Goal: Task Accomplishment & Management: Use online tool/utility

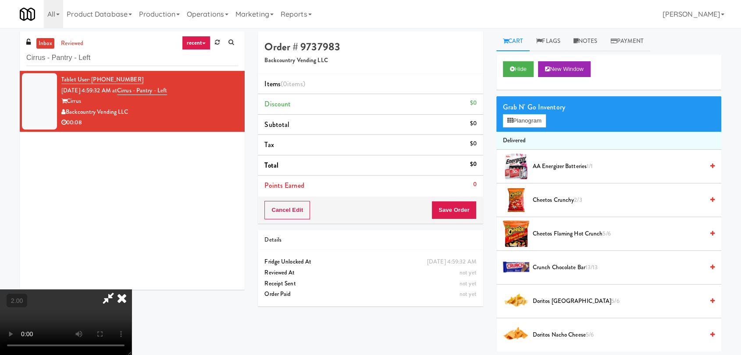
click at [0, 59] on div "inbox reviewed recent all unclear take inventory issue suspicious failed recent…" at bounding box center [370, 192] width 741 height 320
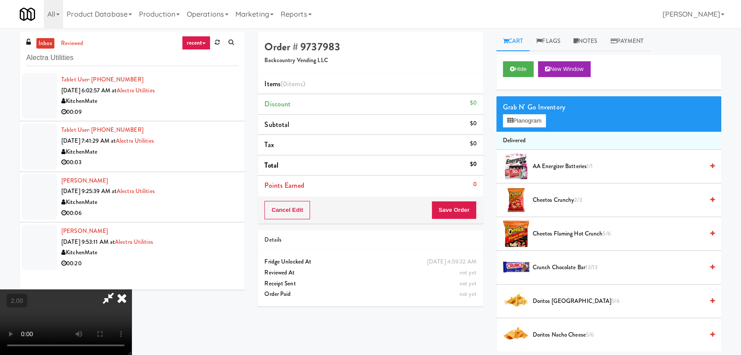
type input "Alectra Utilities"
click at [519, 78] on div "Hide New Window" at bounding box center [608, 72] width 225 height 35
click at [516, 64] on button "Hide" at bounding box center [518, 69] width 31 height 16
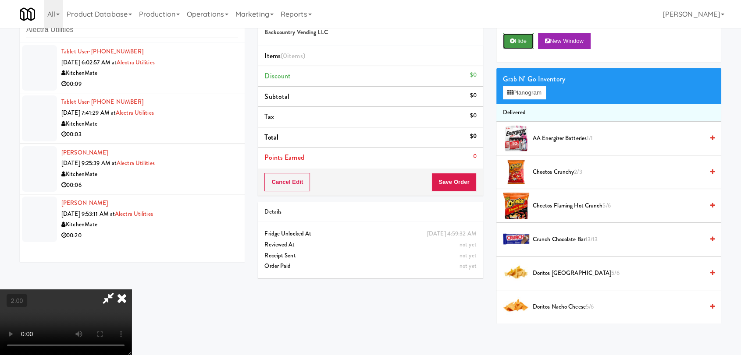
click at [511, 36] on button "Hide" at bounding box center [518, 41] width 31 height 16
drag, startPoint x: 143, startPoint y: 231, endPoint x: 179, endPoint y: 222, distance: 37.4
click at [131, 290] on video at bounding box center [65, 323] width 131 height 66
click at [512, 43] on icon at bounding box center [512, 41] width 5 height 6
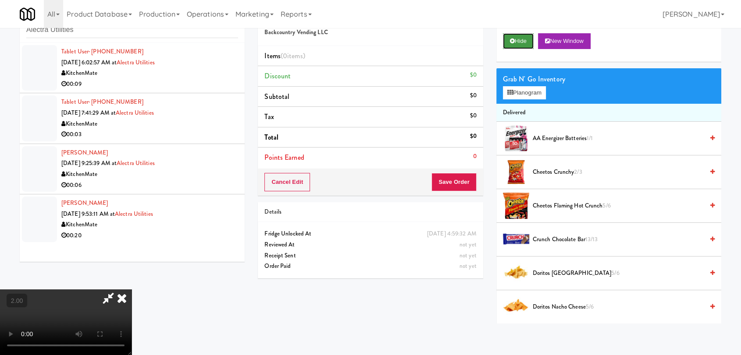
click at [512, 43] on icon at bounding box center [512, 41] width 5 height 6
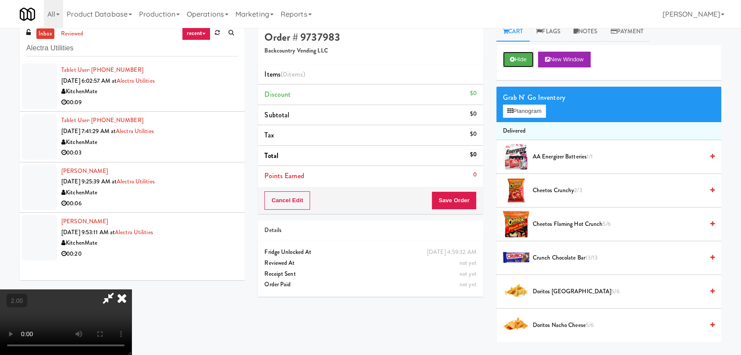
scroll to position [0, 0]
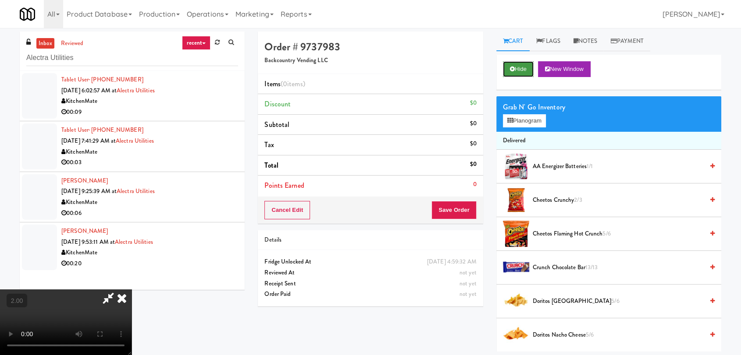
click at [519, 64] on button "Hide" at bounding box center [518, 69] width 31 height 16
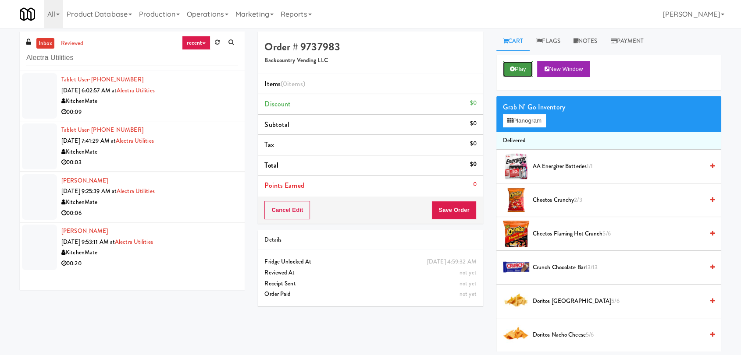
click at [519, 64] on button "Play" at bounding box center [518, 69] width 30 height 16
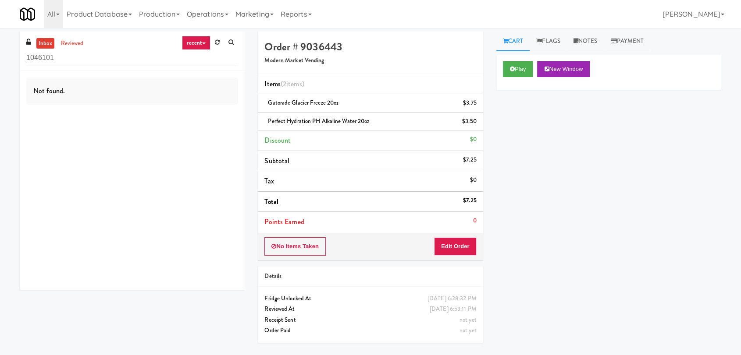
click at [18, 49] on div "inbox reviewed recent all unclear take inventory issue suspicious failed recent…" at bounding box center [132, 164] width 238 height 265
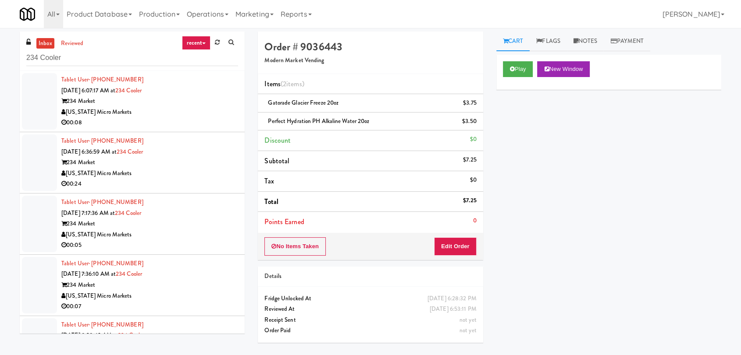
click at [180, 107] on div "[US_STATE] Micro Markets" at bounding box center [149, 112] width 177 height 11
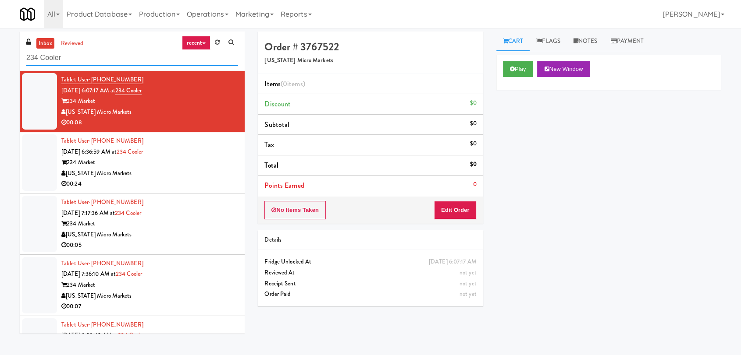
paste input "Avant HP - Cooler - Middle"
drag, startPoint x: 85, startPoint y: 57, endPoint x: 0, endPoint y: 53, distance: 85.6
click at [0, 53] on div "inbox reviewed recent all unclear take inventory issue suspicious failed recent…" at bounding box center [370, 192] width 741 height 320
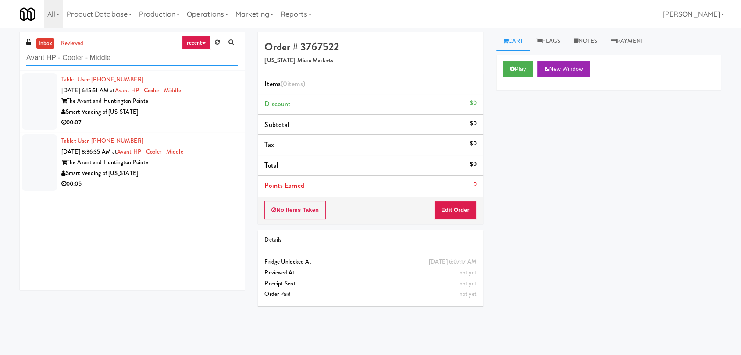
paste input "Midtown205 - Drinks"
drag, startPoint x: 122, startPoint y: 52, endPoint x: 0, endPoint y: 39, distance: 122.5
click at [0, 39] on div "inbox reviewed recent all unclear take inventory issue suspicious failed recent…" at bounding box center [370, 192] width 741 height 320
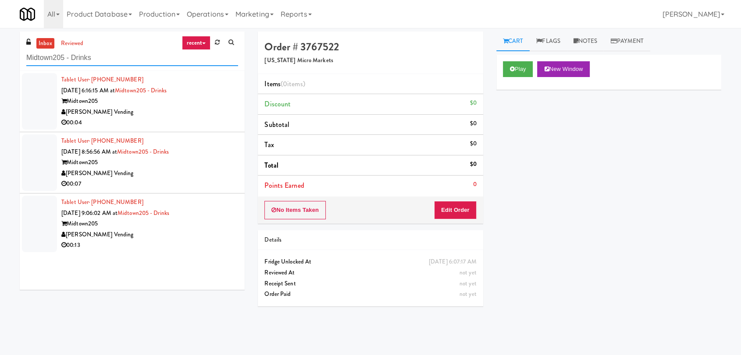
paste input "Twenty2 West - Combo"
drag, startPoint x: 98, startPoint y: 58, endPoint x: 0, endPoint y: 42, distance: 99.0
click at [0, 42] on div "inbox reviewed recent all unclear take inventory issue suspicious failed recent…" at bounding box center [370, 192] width 741 height 320
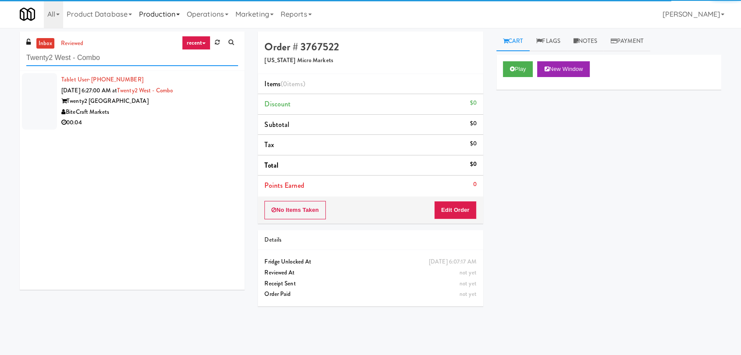
type input "Twenty2 West - Combo"
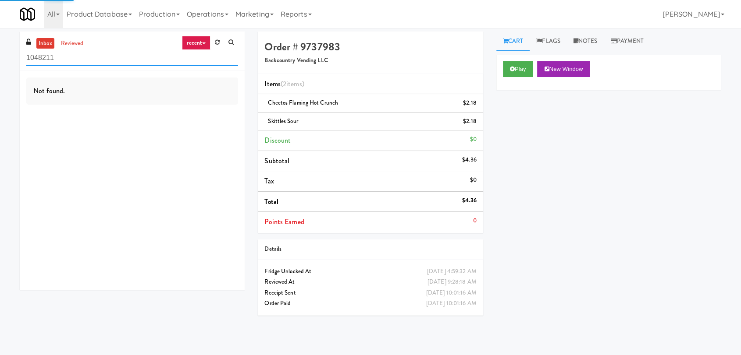
drag, startPoint x: 86, startPoint y: 63, endPoint x: 16, endPoint y: 55, distance: 70.5
click at [16, 55] on div "inbox reviewed recent all unclear take inventory issue suspicious failed recent…" at bounding box center [132, 164] width 238 height 265
paste input "Alectra Utilities"
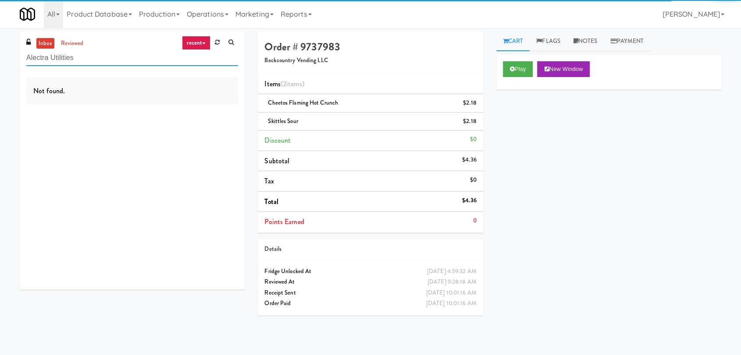
type input "Alectra Utilities"
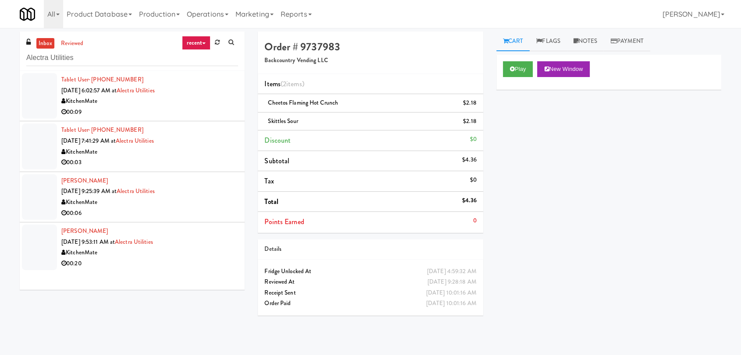
click at [179, 104] on div "KitchenMate" at bounding box center [149, 101] width 177 height 11
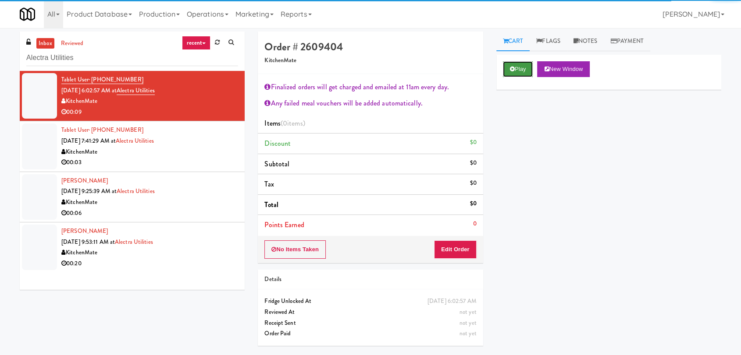
click at [529, 75] on button "Play" at bounding box center [518, 69] width 30 height 16
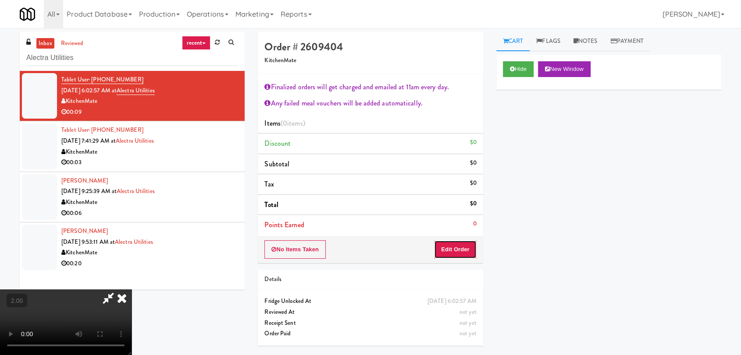
click at [465, 249] on button "Edit Order" at bounding box center [455, 250] width 43 height 18
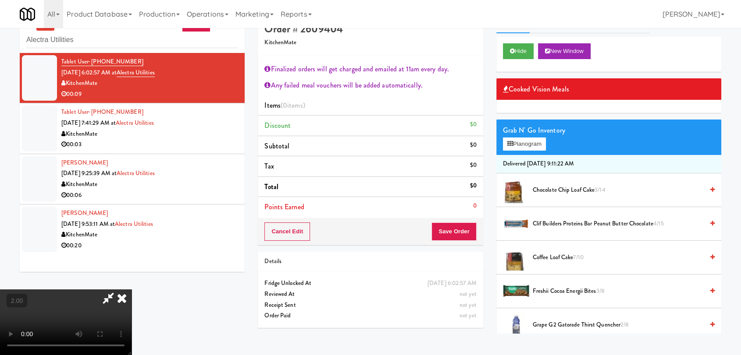
scroll to position [28, 0]
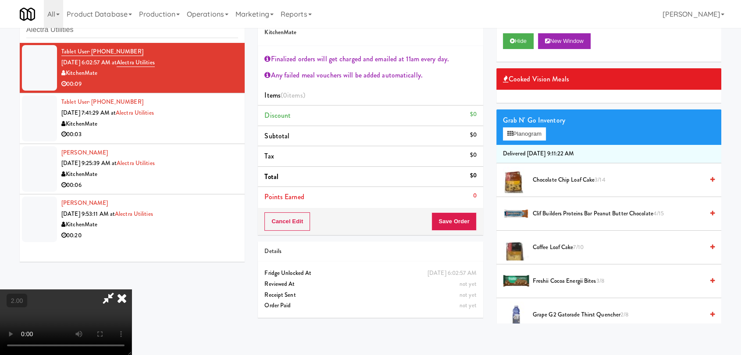
click at [131, 290] on video at bounding box center [65, 323] width 131 height 66
click at [515, 40] on button "Hide" at bounding box center [518, 41] width 31 height 16
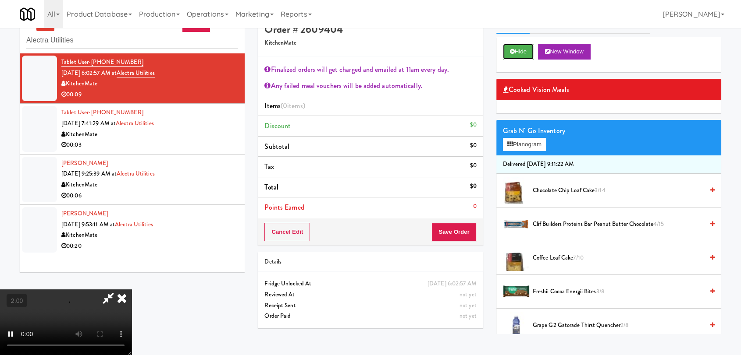
scroll to position [28, 0]
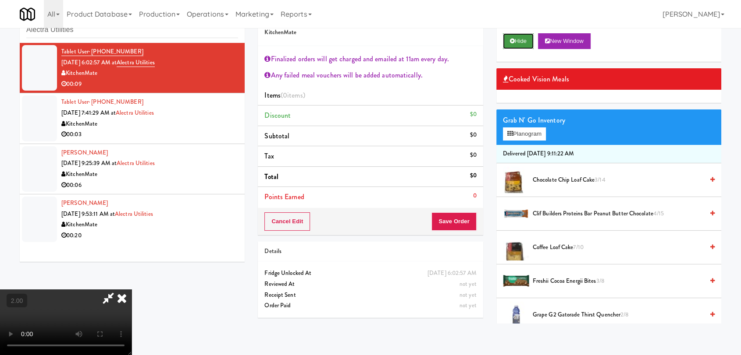
click at [510, 41] on icon at bounding box center [512, 41] width 5 height 6
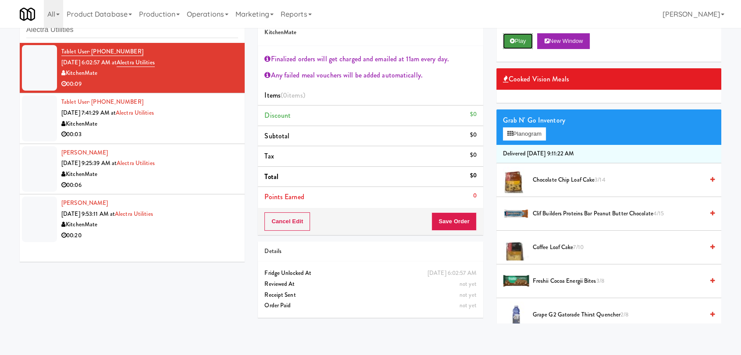
click at [510, 41] on icon at bounding box center [512, 41] width 5 height 6
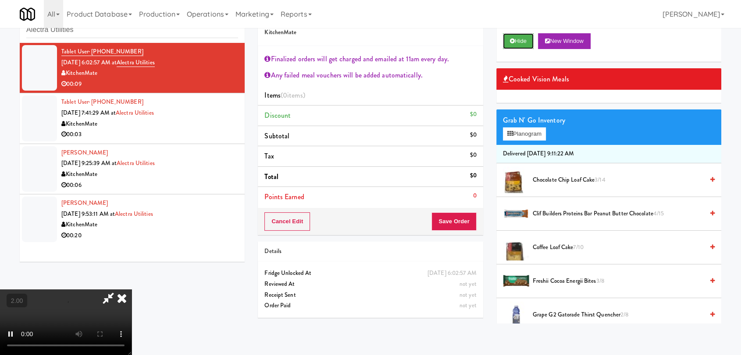
scroll to position [164, 0]
click at [74, 301] on video at bounding box center [65, 323] width 131 height 66
click at [119, 290] on video at bounding box center [65, 323] width 131 height 66
click at [517, 42] on button "Hide" at bounding box center [518, 41] width 31 height 16
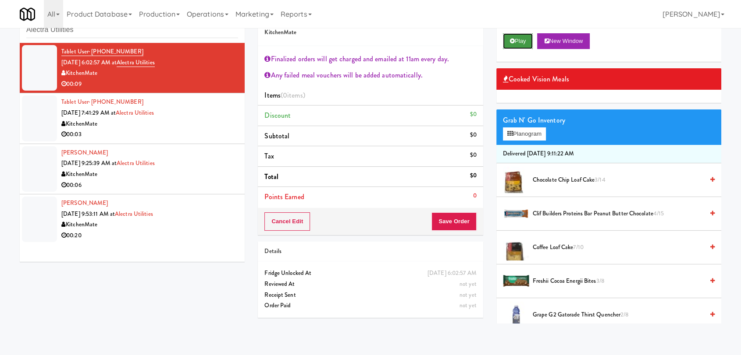
scroll to position [0, 0]
click at [517, 42] on button "Play" at bounding box center [518, 41] width 30 height 16
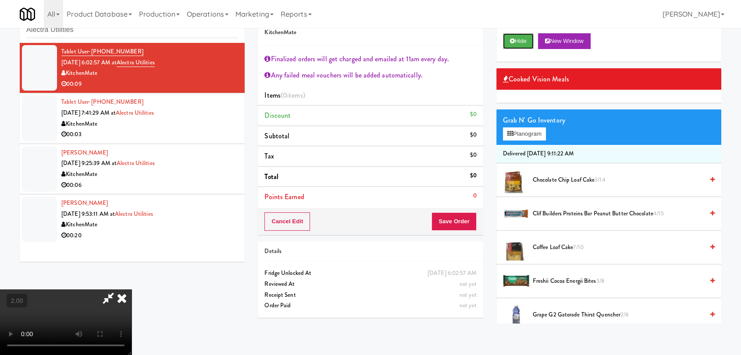
scroll to position [164, 0]
click at [61, 352] on video at bounding box center [65, 323] width 131 height 66
click at [118, 290] on video at bounding box center [65, 323] width 131 height 66
click at [126, 290] on video at bounding box center [65, 323] width 131 height 66
click at [131, 290] on video at bounding box center [65, 323] width 131 height 66
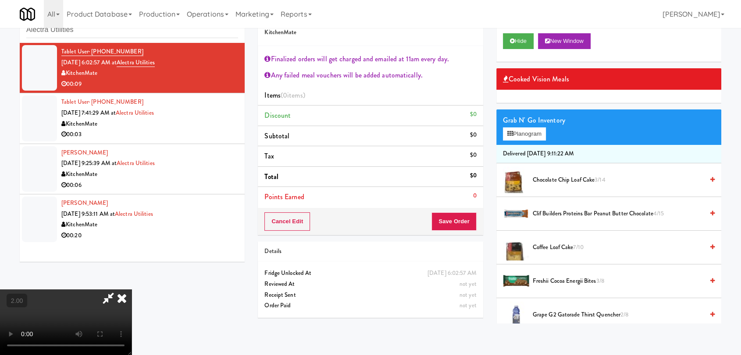
click at [126, 290] on video at bounding box center [65, 323] width 131 height 66
click at [131, 290] on video at bounding box center [65, 323] width 131 height 66
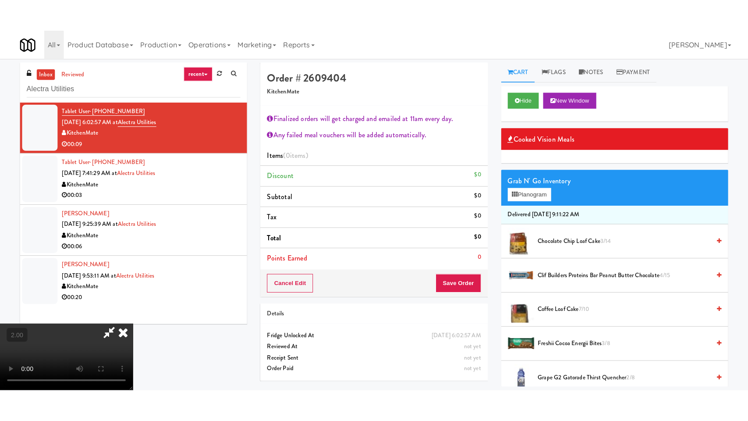
scroll to position [164, 0]
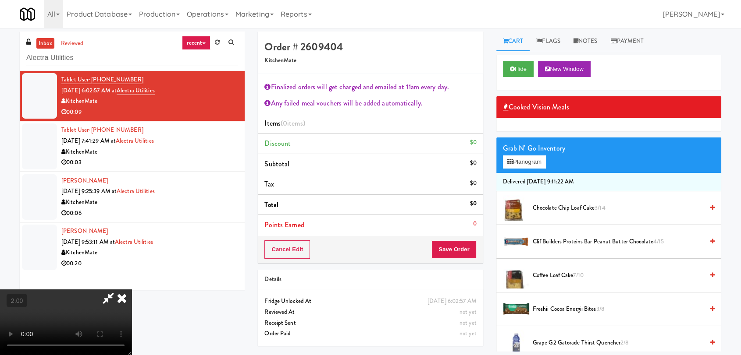
click at [131, 290] on video at bounding box center [65, 323] width 131 height 66
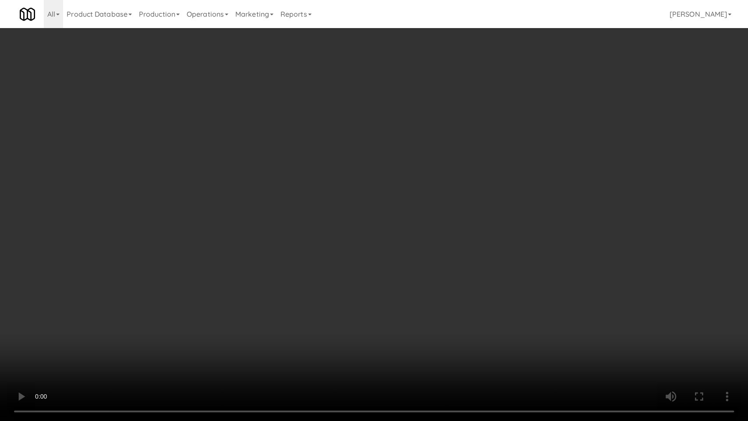
click at [303, 343] on video at bounding box center [374, 210] width 748 height 421
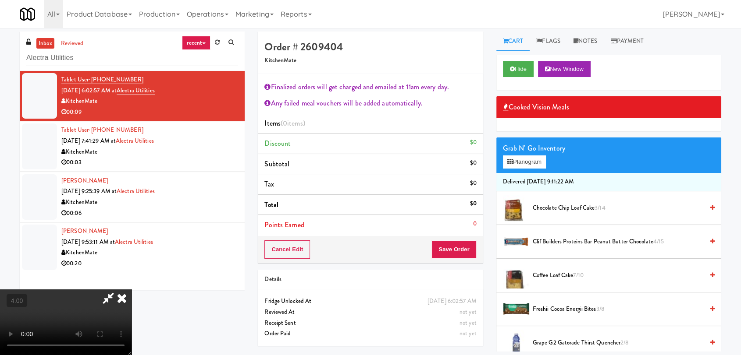
scroll to position [164, 0]
click at [131, 290] on video at bounding box center [65, 323] width 131 height 66
click at [131, 290] on icon at bounding box center [121, 299] width 19 height 18
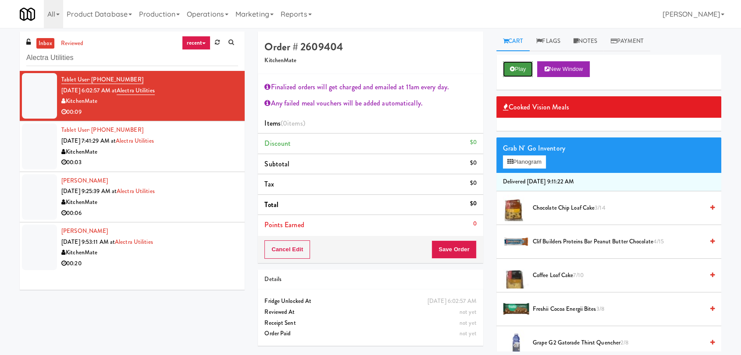
click at [513, 71] on icon at bounding box center [512, 69] width 5 height 6
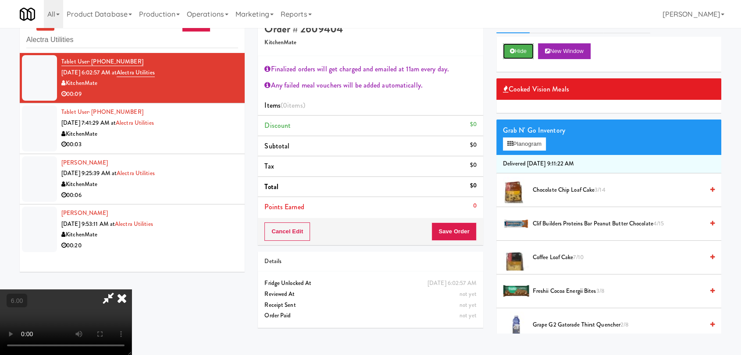
scroll to position [28, 0]
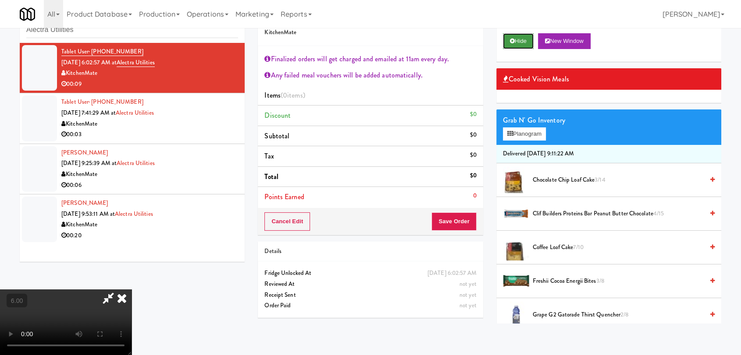
click at [511, 43] on icon at bounding box center [512, 41] width 5 height 6
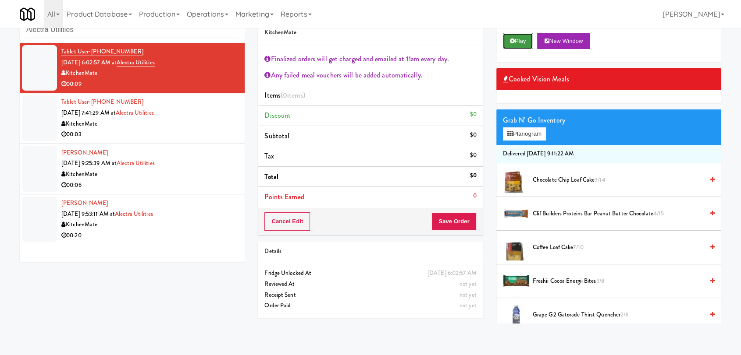
scroll to position [0, 0]
click at [579, 39] on button "New Window" at bounding box center [563, 41] width 53 height 16
paste input "Parkside GYM Cooler"
drag, startPoint x: 147, startPoint y: 35, endPoint x: 0, endPoint y: 22, distance: 147.4
click at [0, 22] on body "Okay Okay Select date: previous 2025-Sep next Su Mo Tu We Th Fr Sa 31 1 2 3 4 5…" at bounding box center [370, 177] width 741 height 355
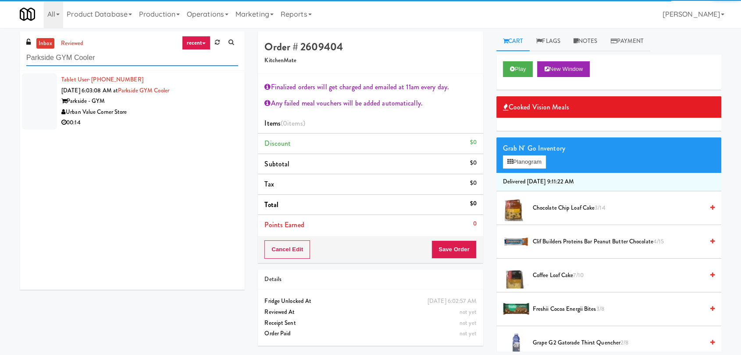
type input "Parkside GYM Cooler"
drag, startPoint x: 167, startPoint y: 102, endPoint x: 209, endPoint y: 101, distance: 42.1
click at [168, 101] on div "Parkside - GYM" at bounding box center [149, 101] width 177 height 11
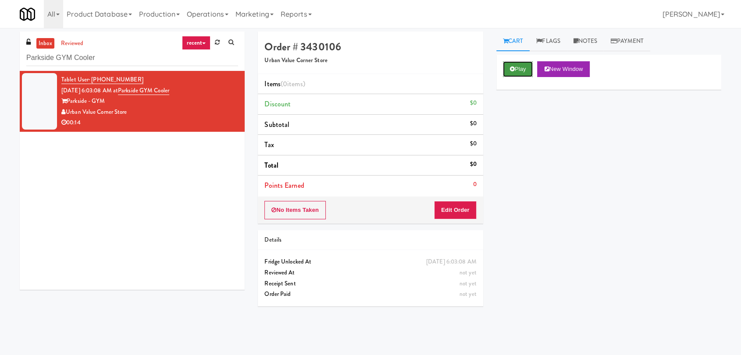
click at [518, 69] on button "Play" at bounding box center [518, 69] width 30 height 16
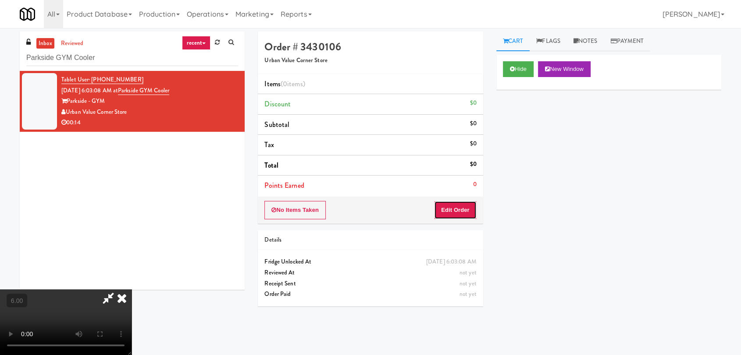
click at [462, 208] on button "Edit Order" at bounding box center [455, 210] width 43 height 18
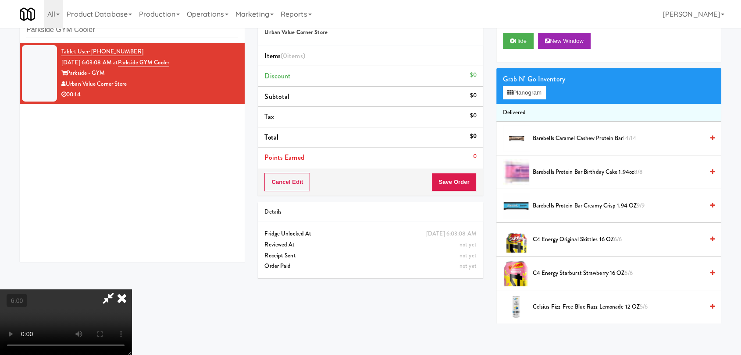
scroll to position [36, 0]
